Goal: Transaction & Acquisition: Purchase product/service

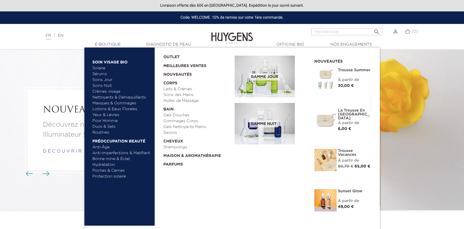
click at [253, 124] on span "Gamme nuit" at bounding box center [263, 124] width 29 height 7
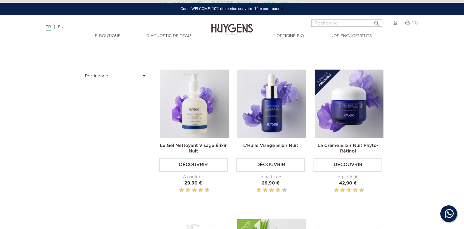
scroll to position [164, 0]
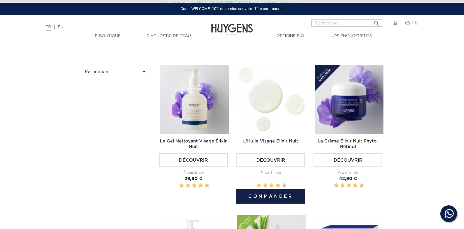
click at [255, 115] on img at bounding box center [271, 99] width 69 height 69
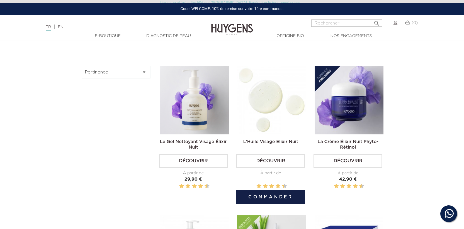
click at [263, 155] on link "Découvrir" at bounding box center [270, 161] width 69 height 14
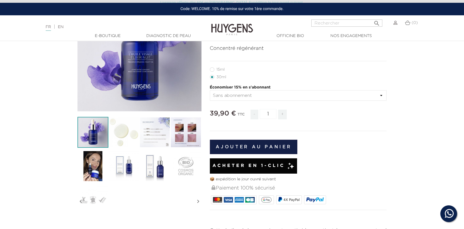
scroll to position [85, 0]
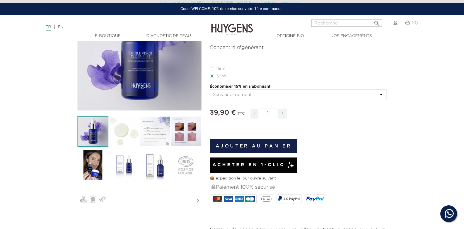
click at [147, 138] on img at bounding box center [154, 131] width 31 height 31
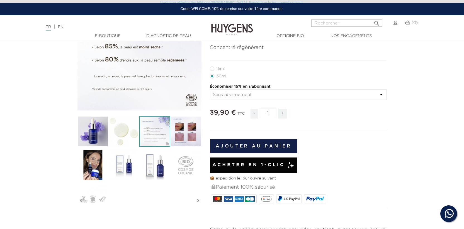
click at [177, 134] on img at bounding box center [185, 131] width 31 height 31
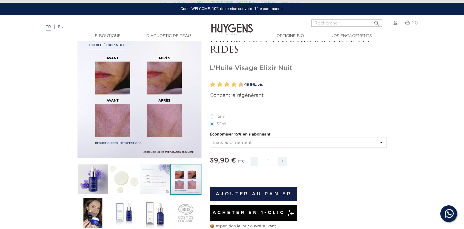
scroll to position [33, 0]
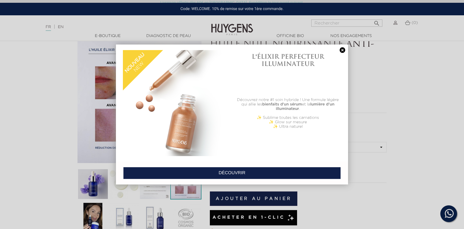
click at [342, 50] on link at bounding box center [342, 50] width 8 height 6
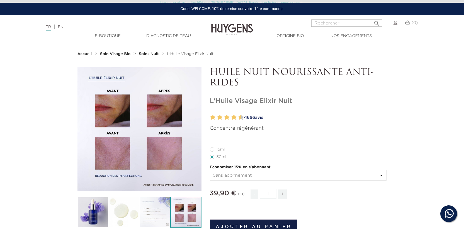
scroll to position [0, 0]
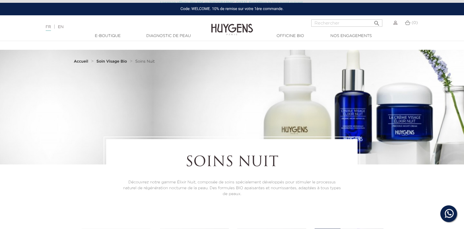
scroll to position [5, 0]
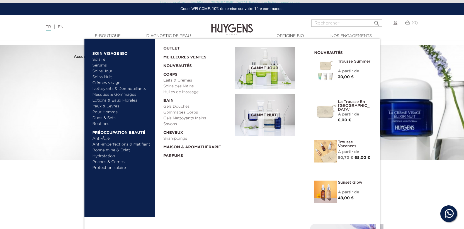
click at [261, 113] on span "Gamme nuit" at bounding box center [263, 115] width 29 height 7
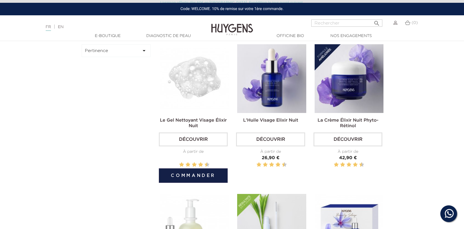
scroll to position [189, 0]
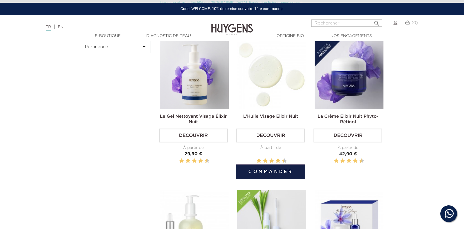
click at [267, 136] on link "Découvrir" at bounding box center [270, 136] width 69 height 14
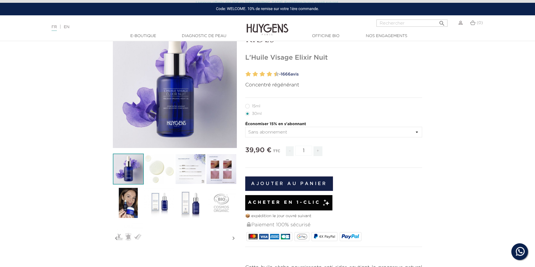
scroll to position [48, 0]
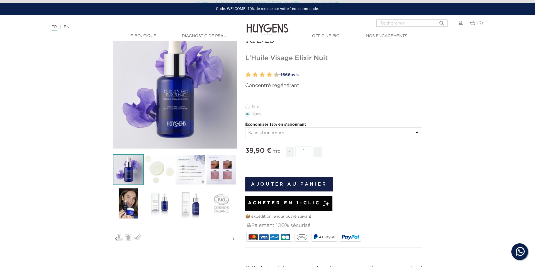
click at [248, 106] on label12"] "15ml" at bounding box center [256, 106] width 22 height 4
radio input "true"
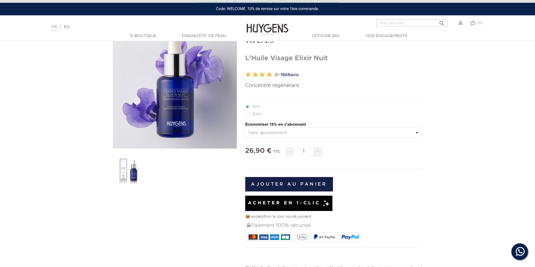
click at [248, 114] on label22"] "30ml" at bounding box center [256, 114] width 23 height 4
radio input "true"
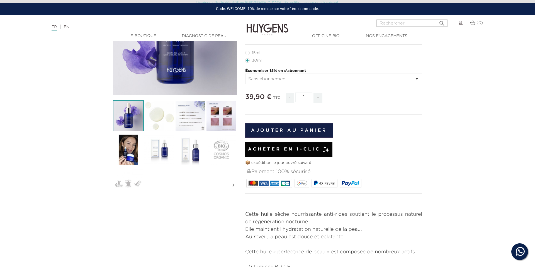
scroll to position [23, 0]
